Goal: Transaction & Acquisition: Purchase product/service

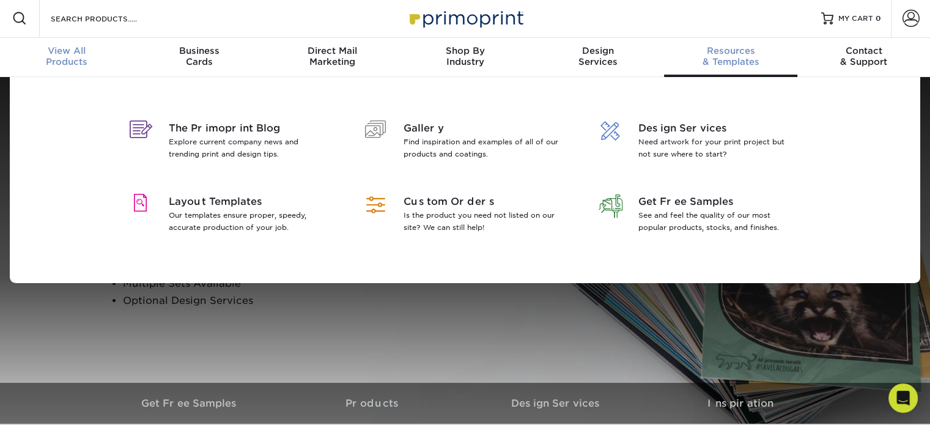
scroll to position [2, 0]
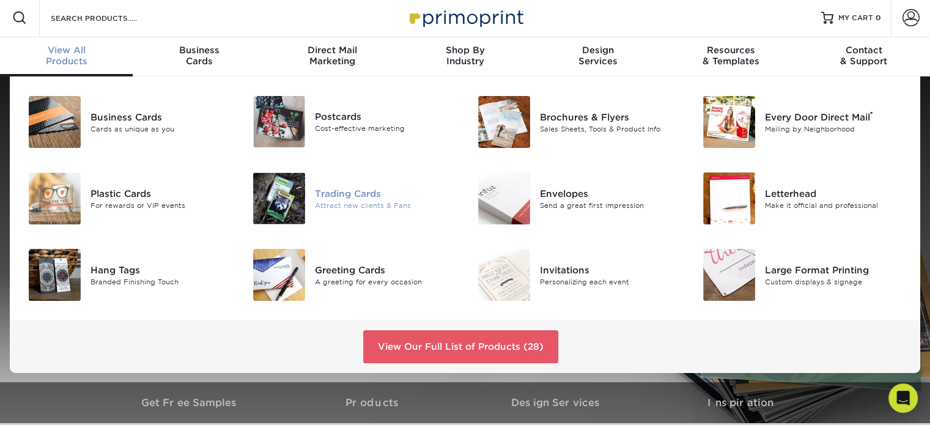
click at [370, 201] on div "Attract new clients & Fans" at bounding box center [385, 205] width 141 height 10
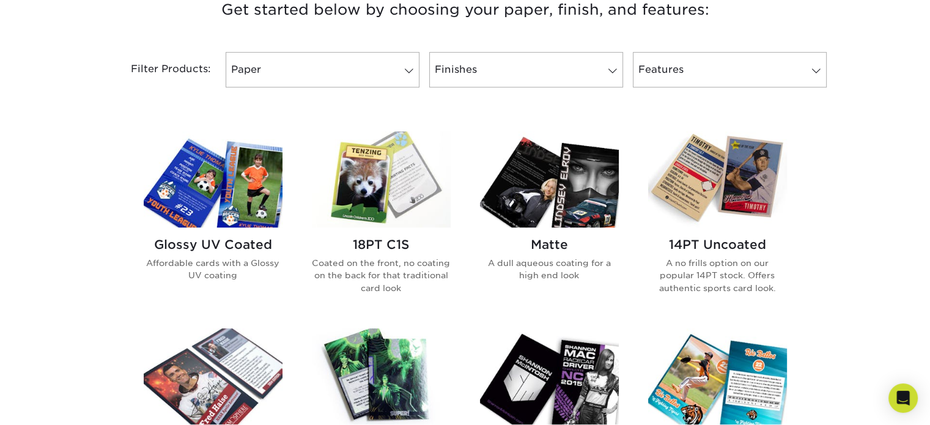
scroll to position [489, 0]
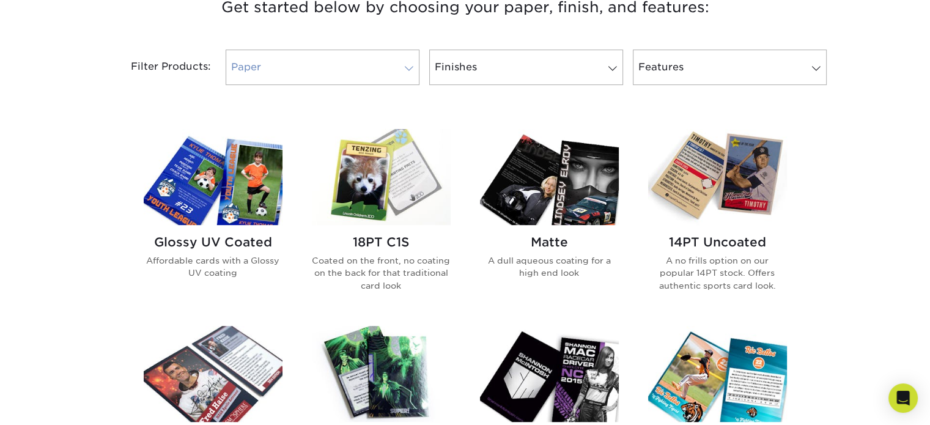
click at [408, 62] on link "Paper" at bounding box center [323, 67] width 194 height 35
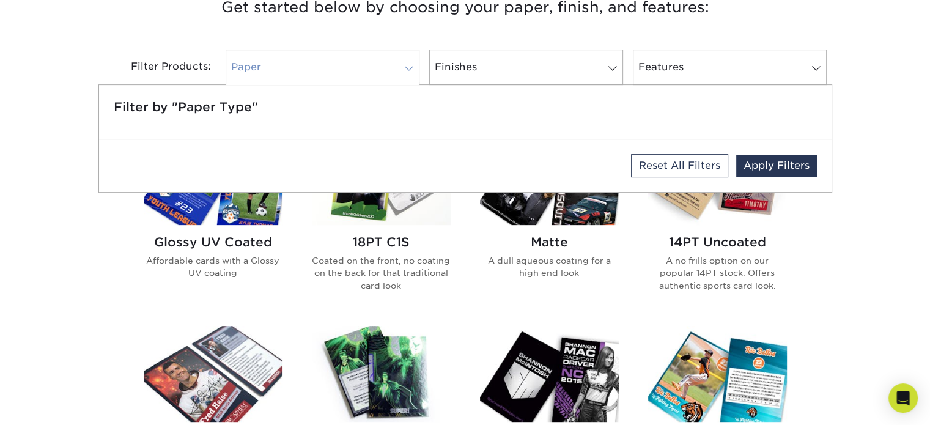
click at [403, 72] on span at bounding box center [409, 69] width 17 height 10
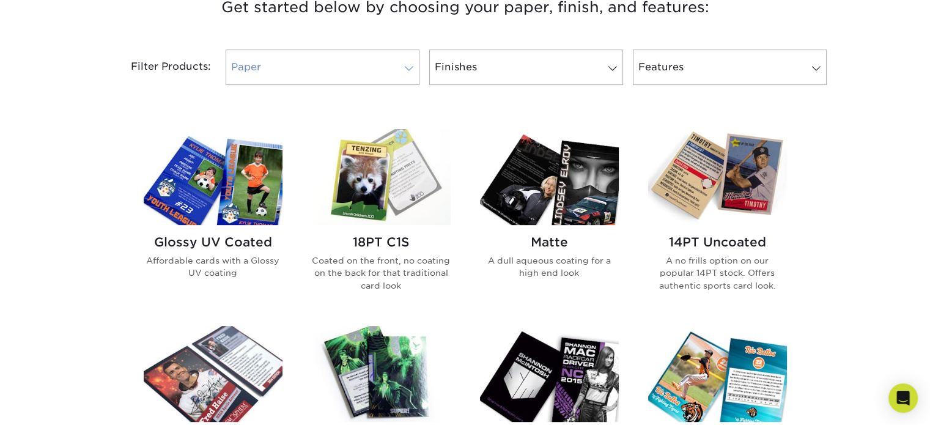
click at [372, 73] on link "Paper" at bounding box center [323, 67] width 194 height 35
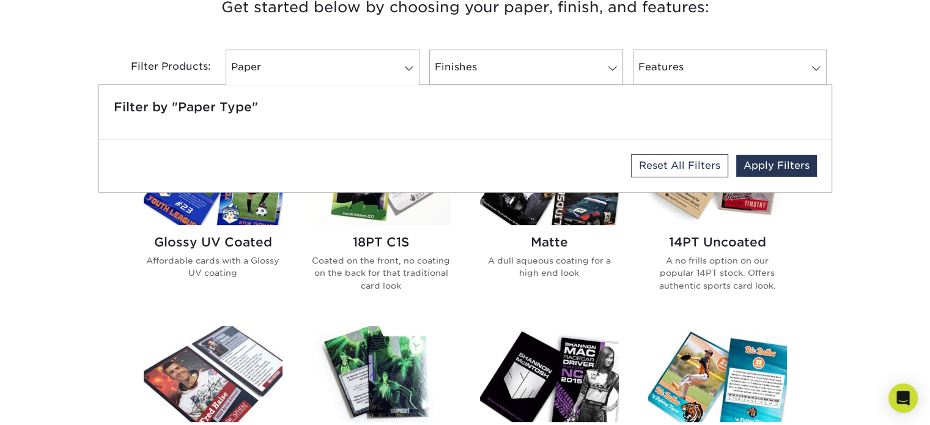
click at [215, 103] on h5 "Filter by "Paper Type"" at bounding box center [465, 107] width 703 height 15
click at [582, 68] on link "Finishes" at bounding box center [526, 67] width 194 height 35
click at [678, 55] on link "Features" at bounding box center [730, 67] width 194 height 35
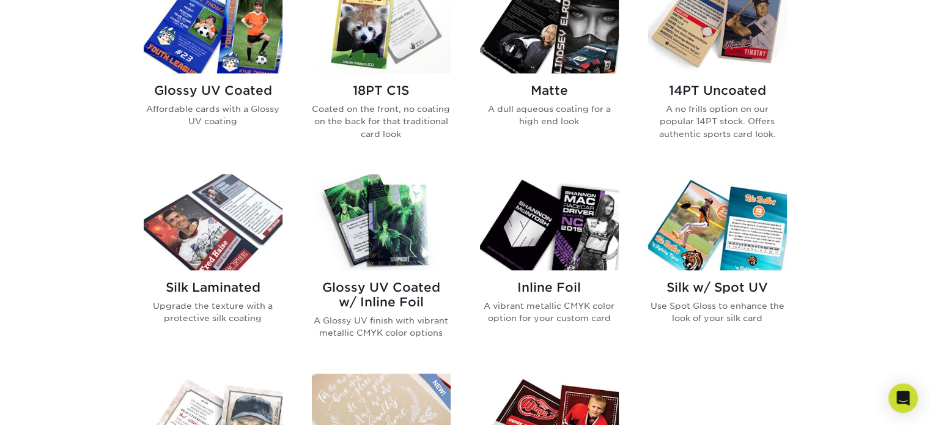
scroll to position [612, 0]
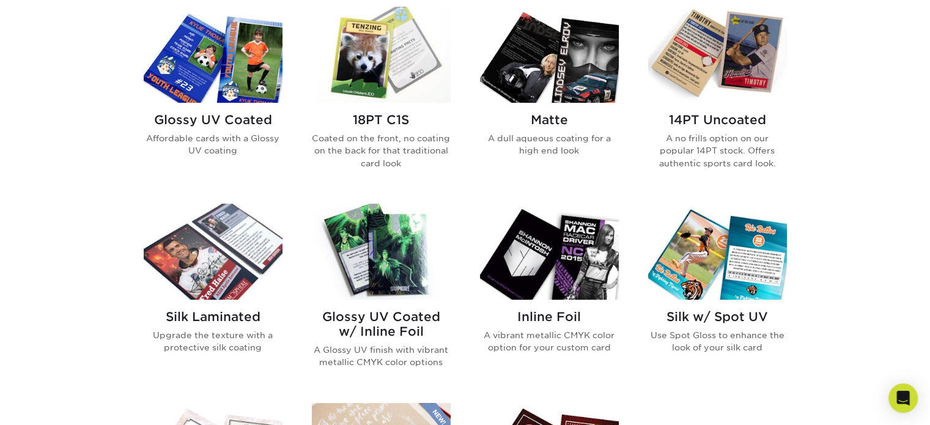
click at [571, 95] on img at bounding box center [549, 55] width 139 height 96
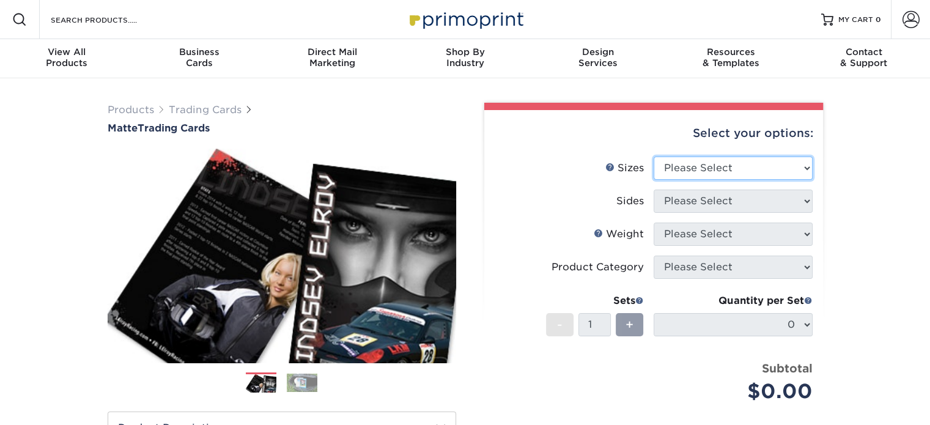
click at [664, 161] on select "Please Select 2.5" x 3.5"" at bounding box center [733, 168] width 159 height 23
select select "2.50x3.50"
click at [654, 157] on select "Please Select 2.5" x 3.5"" at bounding box center [733, 168] width 159 height 23
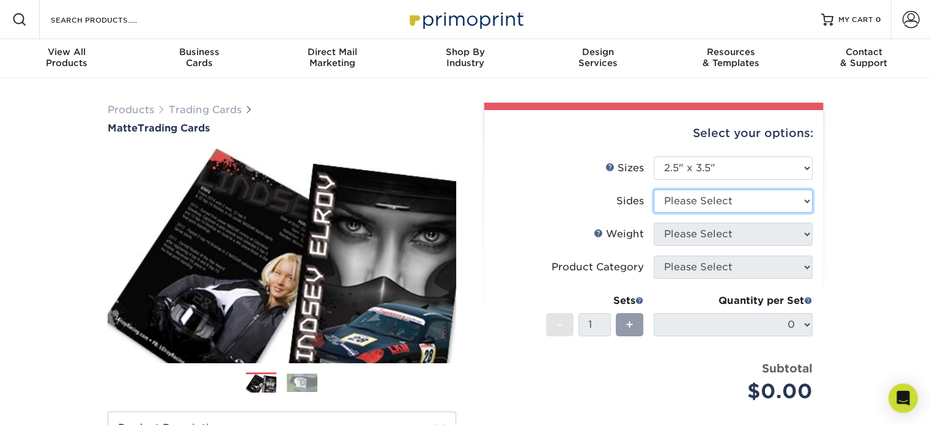
click at [714, 195] on select "Please Select Print Both Sides Print Front Only" at bounding box center [733, 201] width 159 height 23
select select "13abbda7-1d64-4f25-8bb2-c179b224825d"
click at [654, 190] on select "Please Select Print Both Sides Print Front Only" at bounding box center [733, 201] width 159 height 23
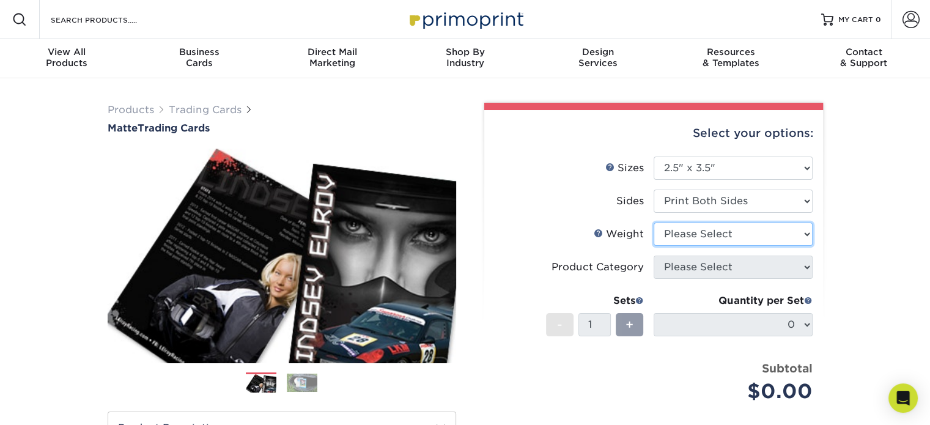
click at [741, 241] on select "Please Select 16PT 14PT" at bounding box center [733, 234] width 159 height 23
click at [793, 237] on select "Please Select 16PT 14PT" at bounding box center [733, 234] width 159 height 23
click at [712, 233] on select "Please Select 16PT 14PT" at bounding box center [733, 234] width 159 height 23
select select "16PT"
click at [654, 223] on select "Please Select 16PT 14PT" at bounding box center [733, 234] width 159 height 23
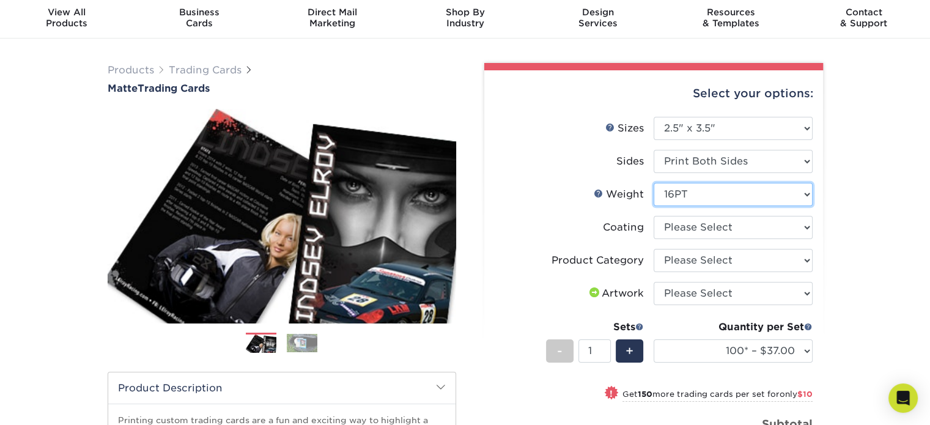
scroll to position [61, 0]
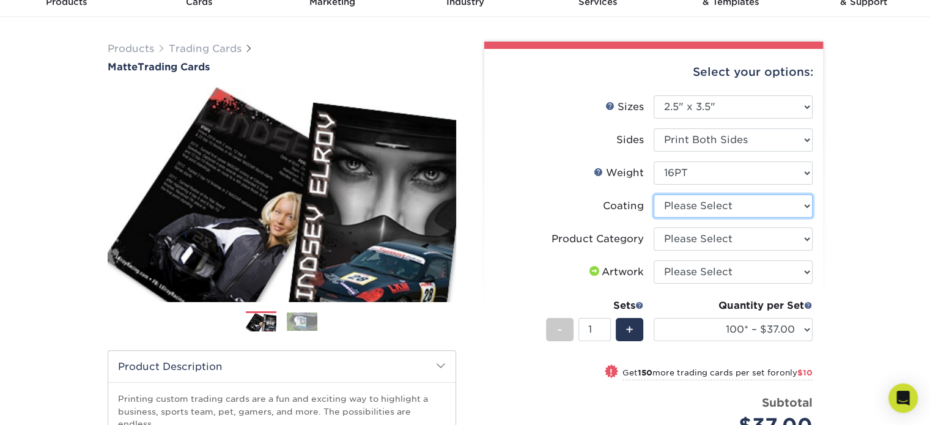
click at [697, 212] on select at bounding box center [733, 205] width 159 height 23
select select "121bb7b5-3b4d-429f-bd8d-bbf80e953313"
click at [654, 194] on select at bounding box center [733, 205] width 159 height 23
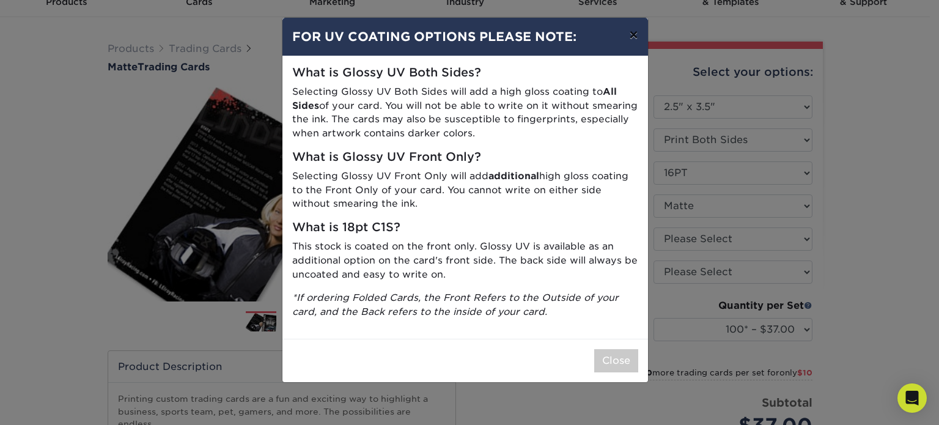
click at [624, 32] on button "×" at bounding box center [633, 35] width 28 height 34
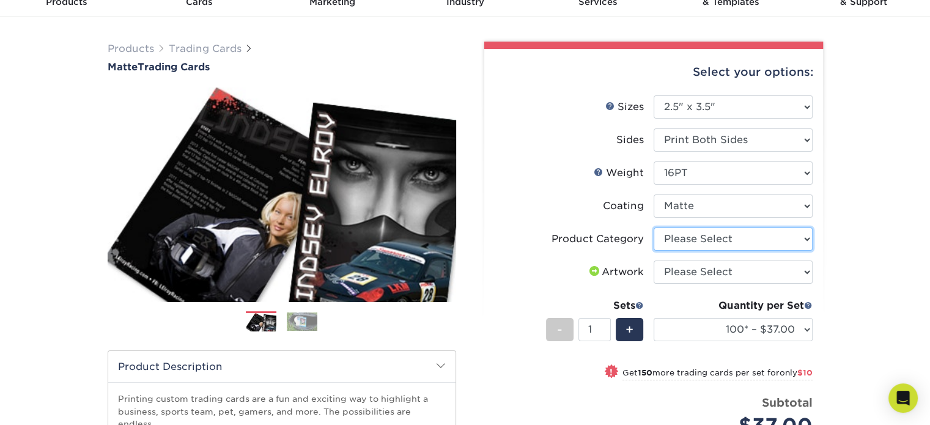
click at [678, 245] on select "Please Select Trading Cards" at bounding box center [733, 238] width 159 height 23
select select "c2f9bce9-36c2-409d-b101-c29d9d031e18"
click at [654, 227] on select "Please Select Trading Cards" at bounding box center [733, 238] width 159 height 23
click at [678, 272] on select "Please Select I will upload files I need a design - $100" at bounding box center [733, 272] width 159 height 23
select select "upload"
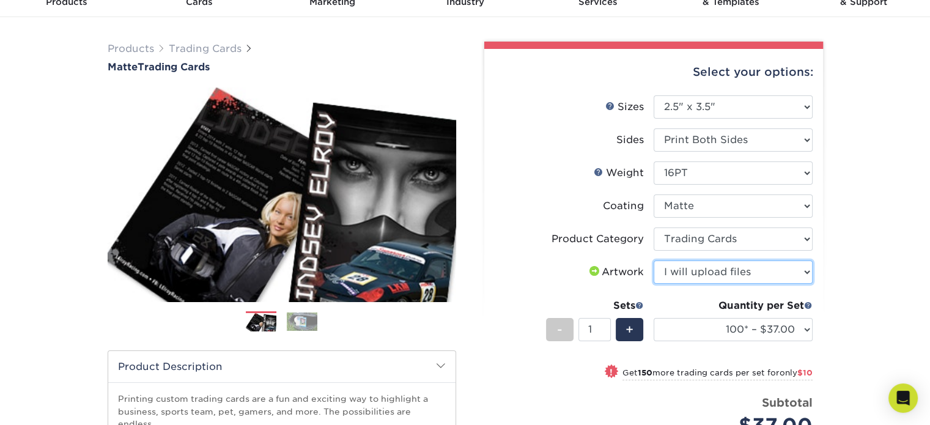
click at [654, 261] on select "Please Select I will upload files I need a design - $100" at bounding box center [733, 272] width 159 height 23
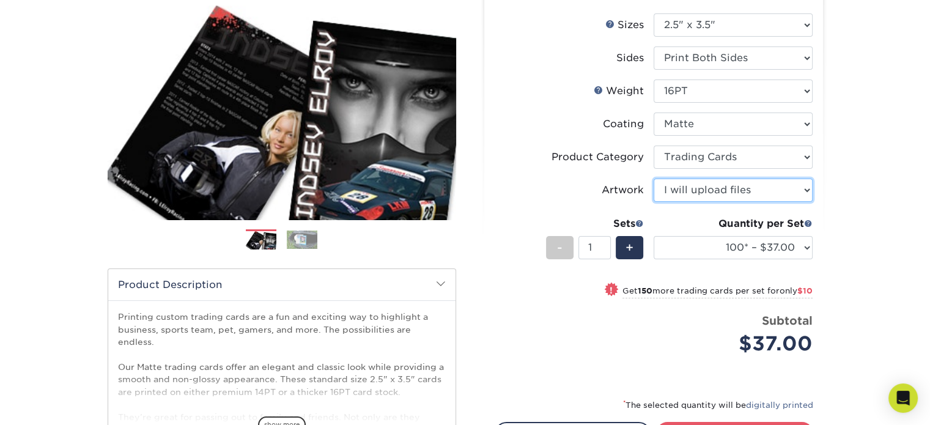
scroll to position [122, 0]
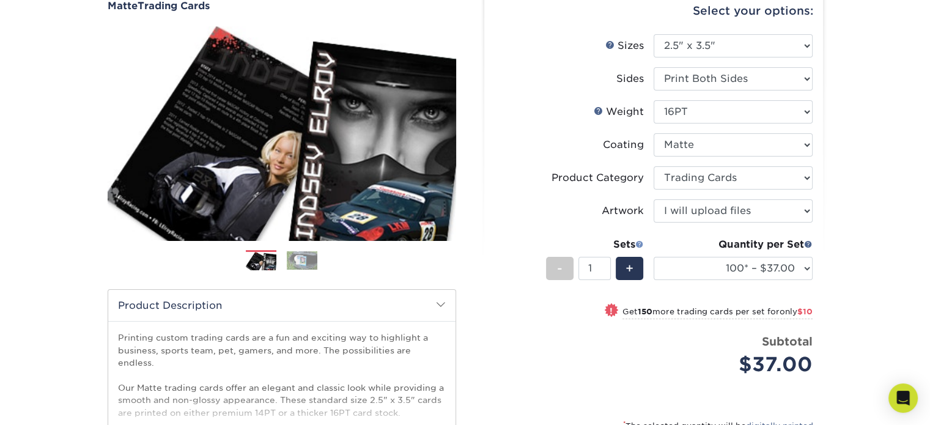
click at [635, 245] on span at bounding box center [639, 244] width 9 height 9
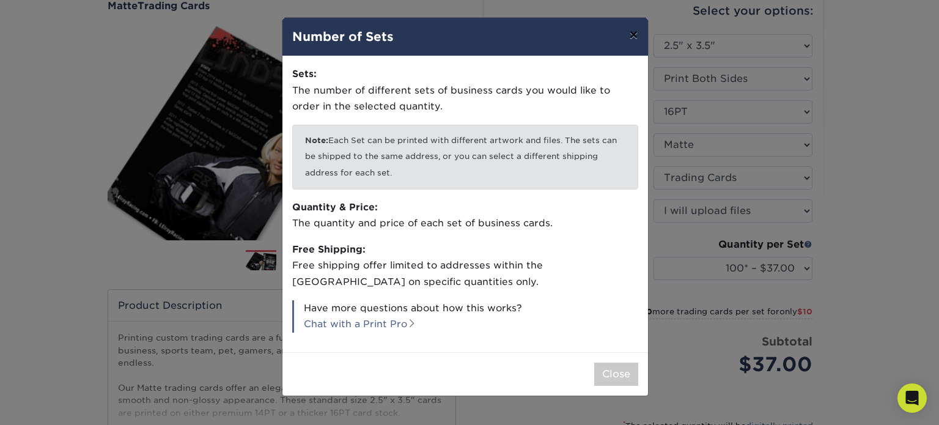
click at [634, 34] on button "×" at bounding box center [633, 35] width 28 height 34
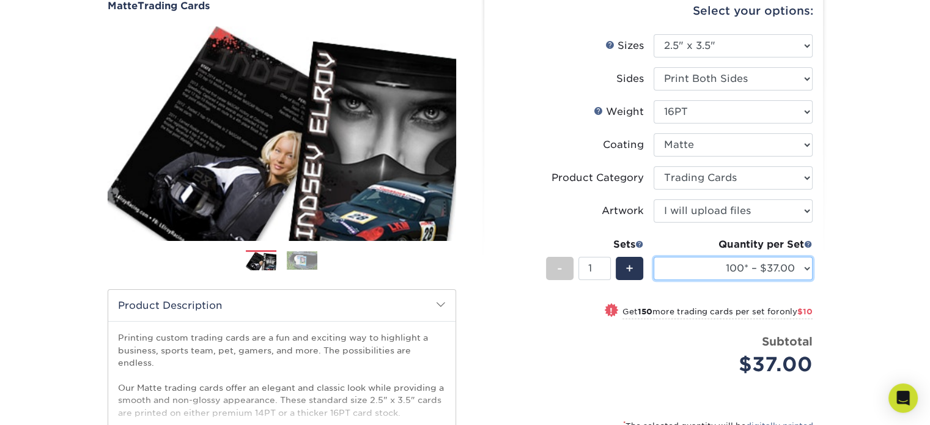
click at [767, 270] on select "100* – $37.00 250* – $47.00 500* – $58.00 1000 – $71.00 2500 – $141.00 5000 – $…" at bounding box center [733, 268] width 159 height 23
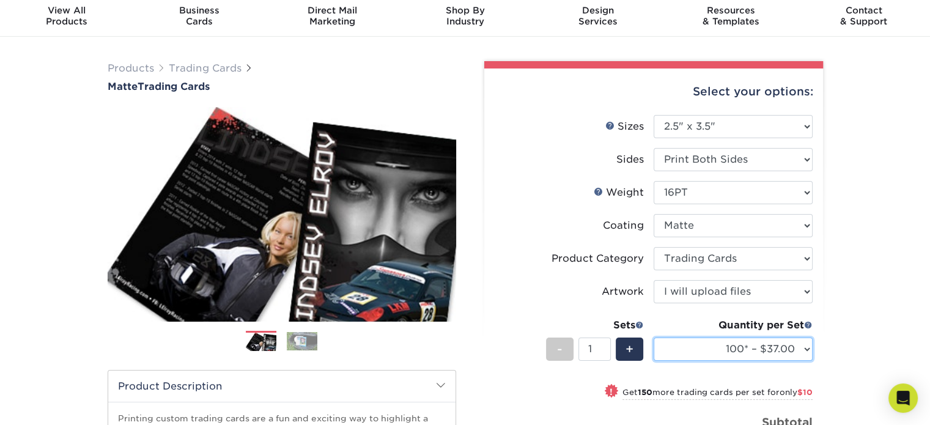
scroll to position [0, 0]
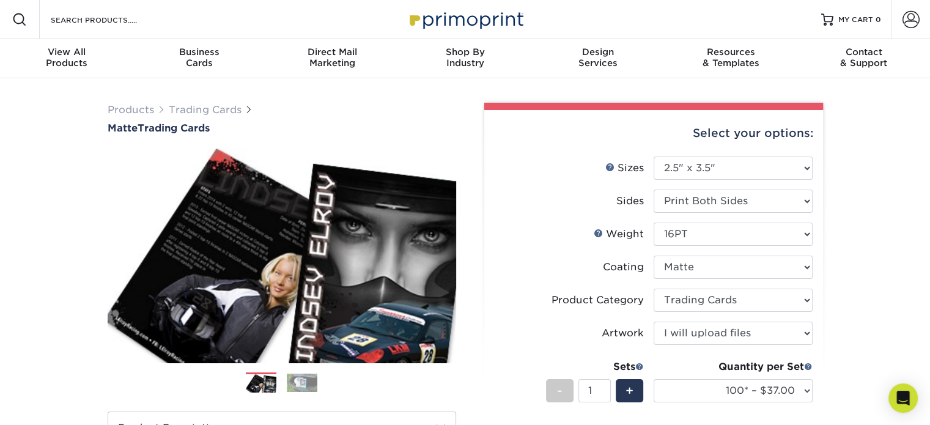
click at [754, 376] on div "Quantity per Set 100* – $37.00 250* – $47.00 500* – $58.00 1000 – $71.00 2500 –…" at bounding box center [733, 388] width 159 height 57
click at [752, 386] on select "100* – $37.00 250* – $47.00 500* – $58.00 1000 – $71.00 2500 – $141.00 5000 – $…" at bounding box center [733, 390] width 159 height 23
click at [839, 202] on div "Products Trading Cards Matte Trading Cards" at bounding box center [465, 404] width 930 height 653
